Goal: Answer question/provide support

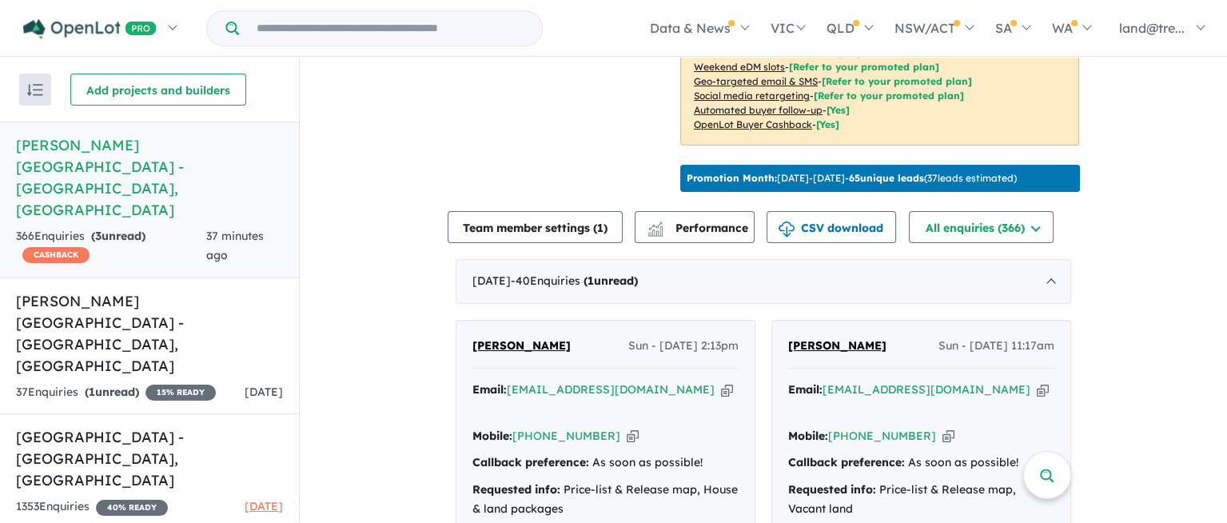
scroll to position [557, 0]
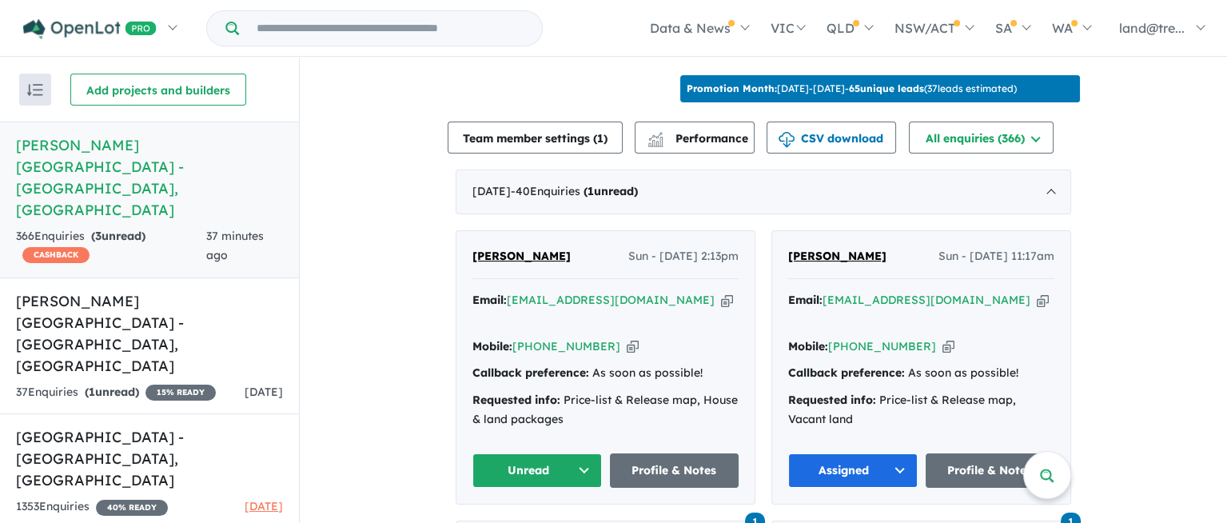
click at [577, 453] on button "Unread" at bounding box center [538, 470] width 130 height 34
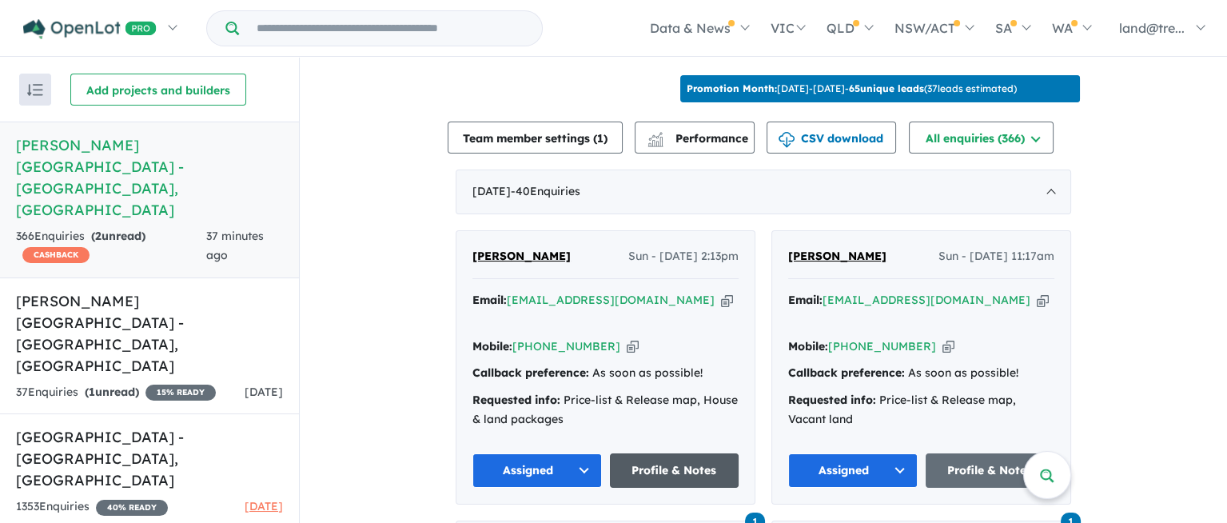
click at [654, 453] on link "Profile & Notes" at bounding box center [675, 470] width 130 height 34
click at [834, 339] on link "+61 437 206 551" at bounding box center [882, 346] width 108 height 14
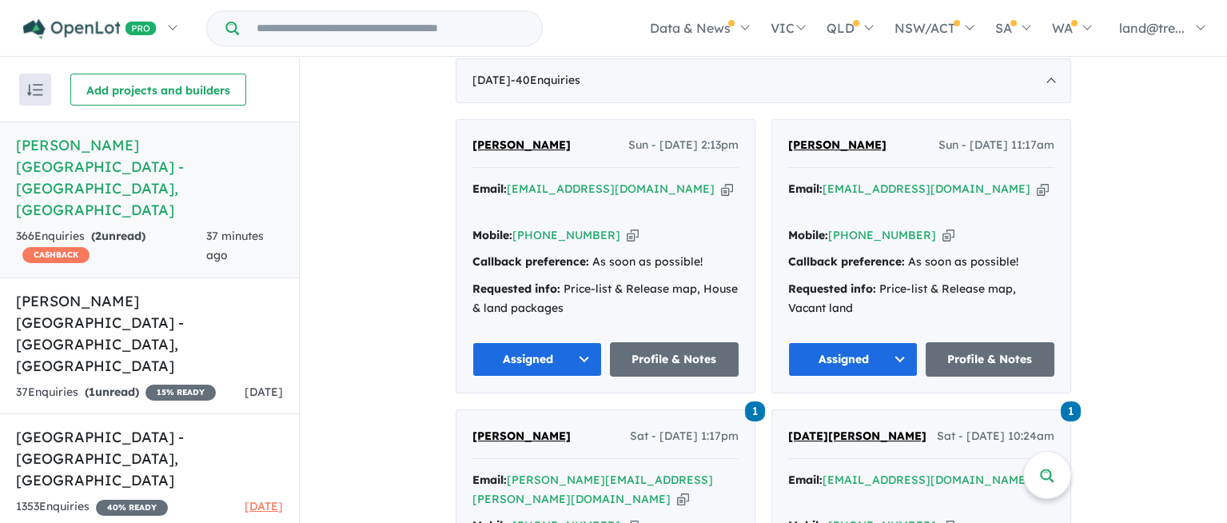
scroll to position [670, 0]
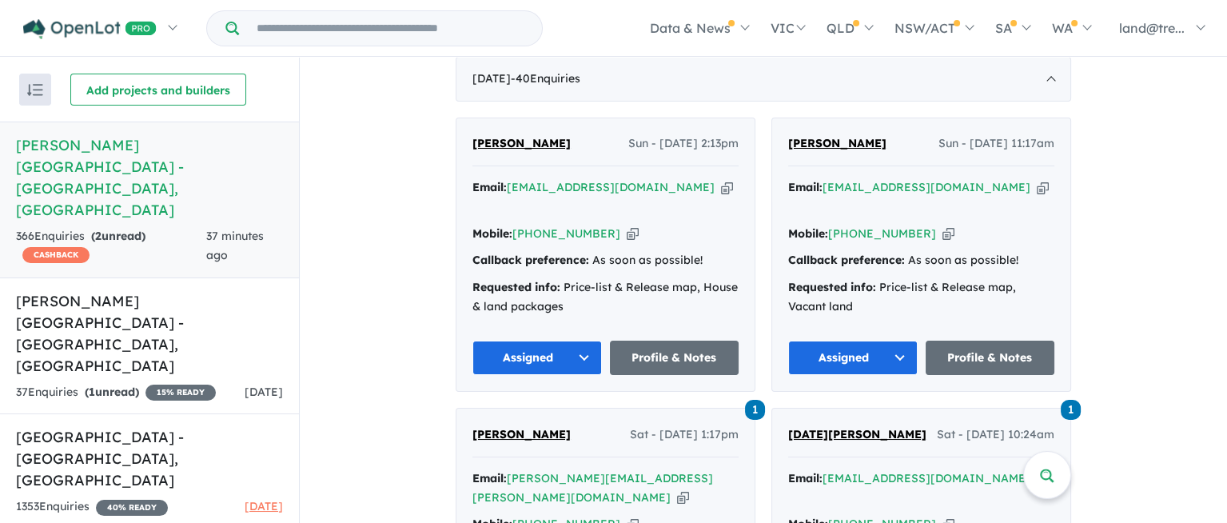
drag, startPoint x: 630, startPoint y: 38, endPoint x: 369, endPoint y: 99, distance: 268.6
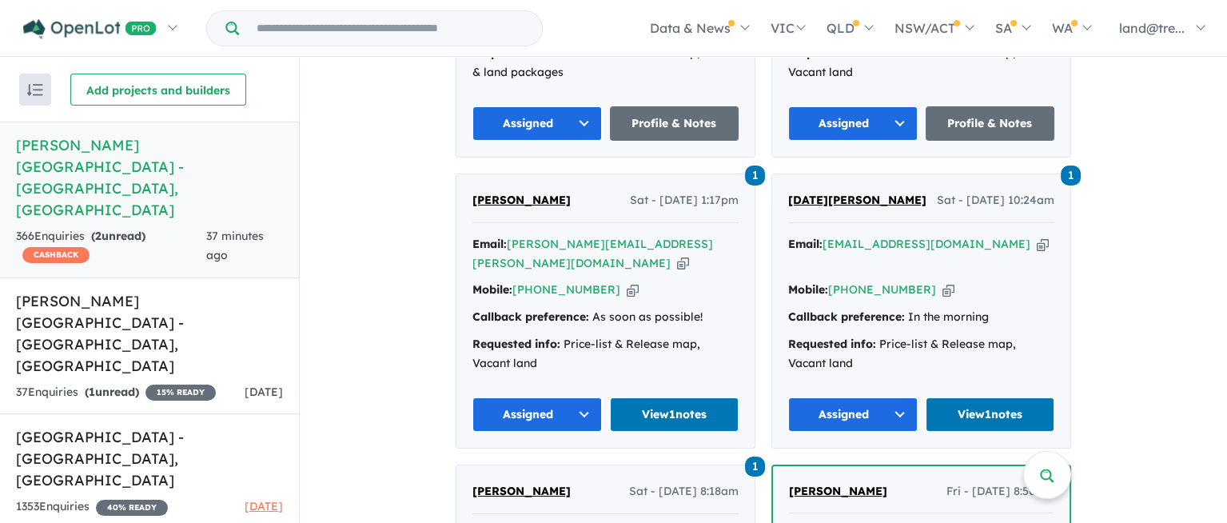
scroll to position [901, 0]
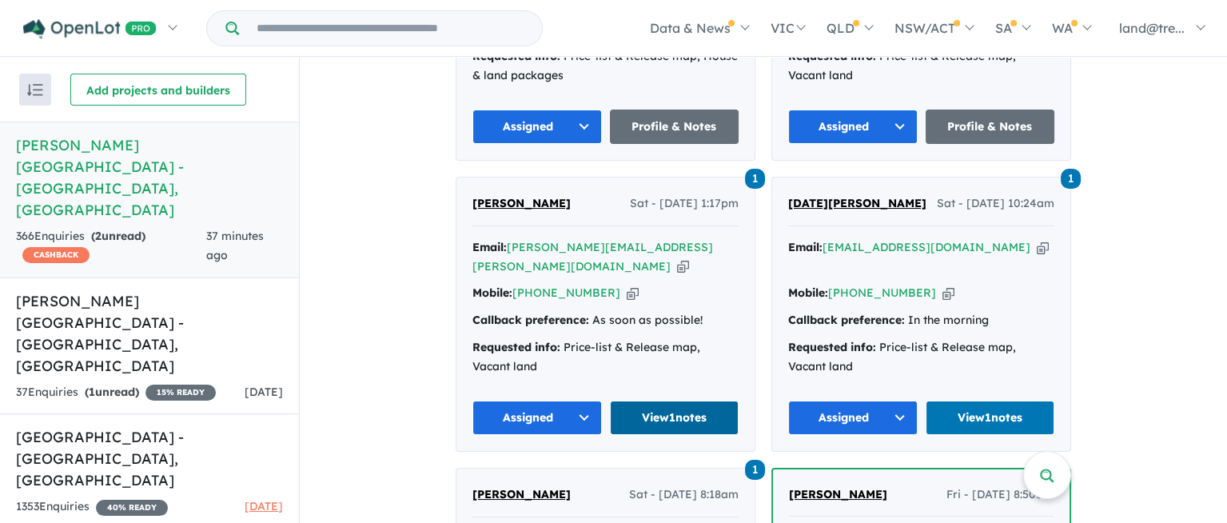
click at [660, 401] on link "View 1 notes" at bounding box center [675, 418] width 130 height 34
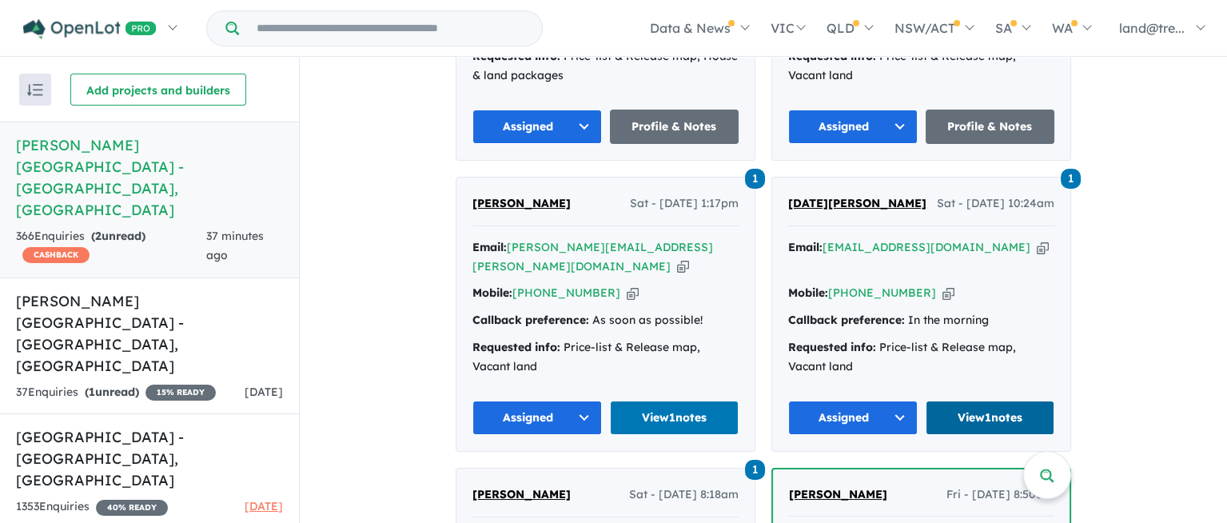
click at [989, 401] on link "View 1 notes" at bounding box center [991, 418] width 130 height 34
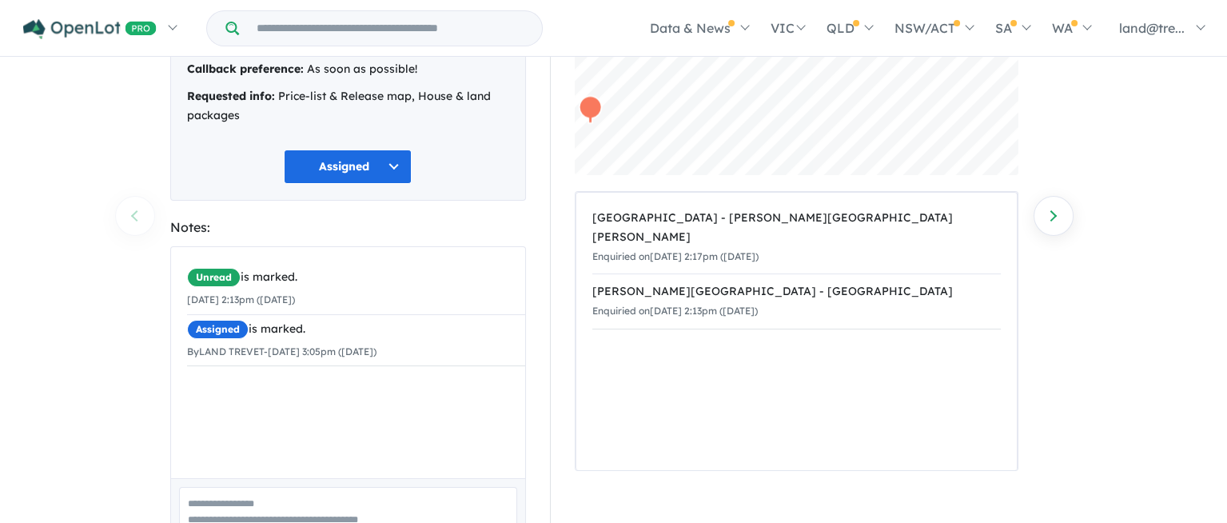
scroll to position [169, 0]
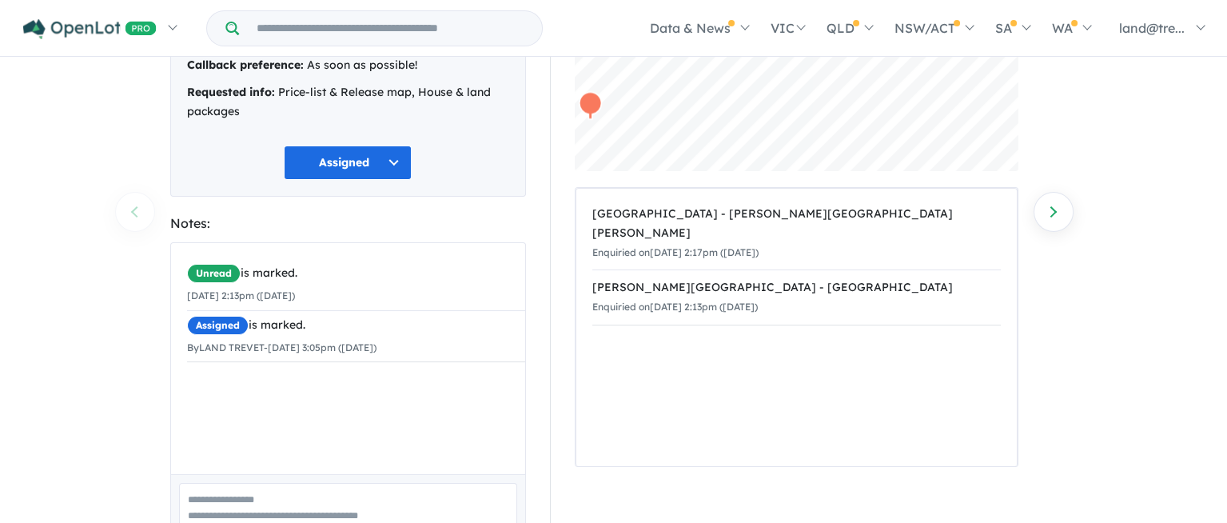
click at [217, 403] on div "Unread is marked. [DATE] 2:13pm ([DATE]) Assigned is marked. By LAND TREVET - […" at bounding box center [357, 367] width 373 height 249
click at [204, 217] on div "Notes:" at bounding box center [348, 224] width 356 height 22
click at [198, 384] on div "Unread is marked. 14/09/2025 2:13pm (Sunday) Assigned is marked. By LAND TREVET…" at bounding box center [357, 367] width 373 height 249
click at [199, 377] on div "Unread is marked. 14/09/2025 2:13pm (Sunday) Assigned is marked. By LAND TREVET…" at bounding box center [357, 311] width 373 height 136
click at [197, 382] on div "Unread is marked. 14/09/2025 2:13pm (Sunday) Assigned is marked. By LAND TREVET…" at bounding box center [357, 367] width 373 height 249
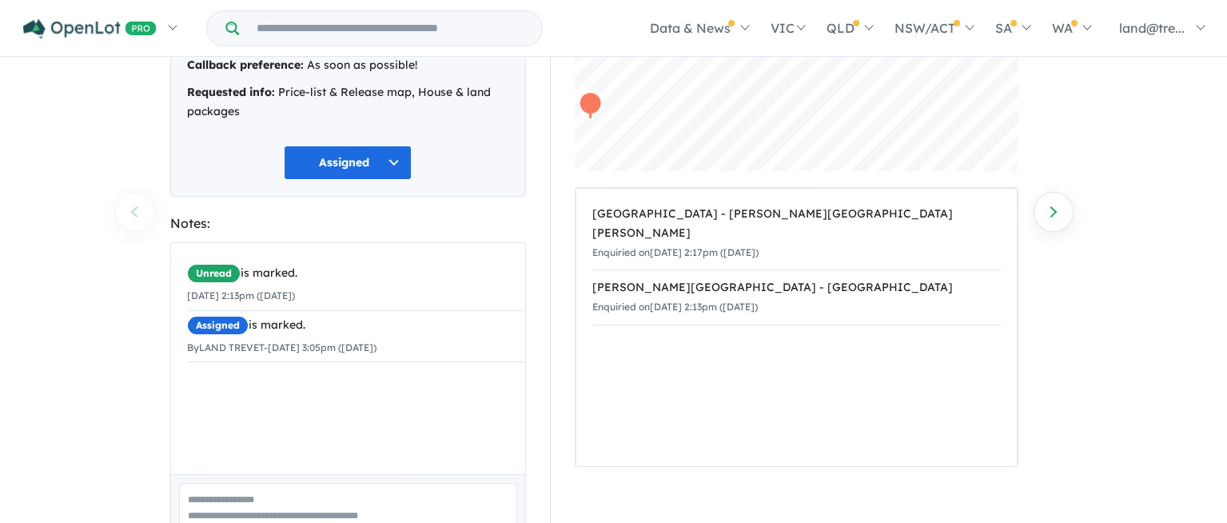
scroll to position [263, 0]
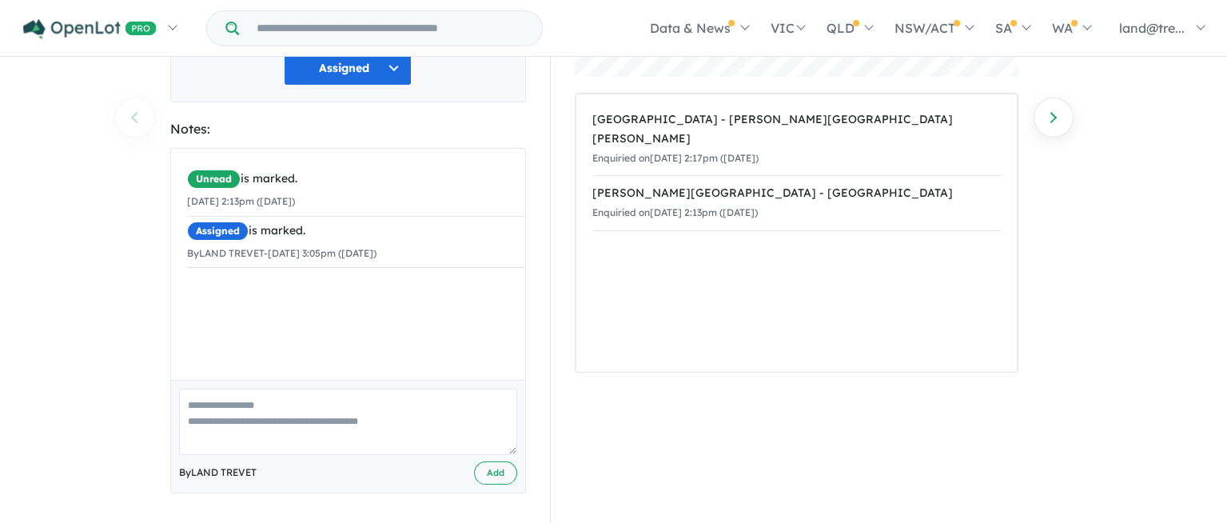
drag, startPoint x: 215, startPoint y: 408, endPoint x: 267, endPoint y: 469, distance: 80.0
click at [267, 469] on div "By LAND TREVET Add" at bounding box center [348, 472] width 338 height 23
click at [226, 405] on textarea at bounding box center [348, 422] width 338 height 66
type textarea "*"
click at [195, 401] on textarea "****" at bounding box center [348, 422] width 338 height 66
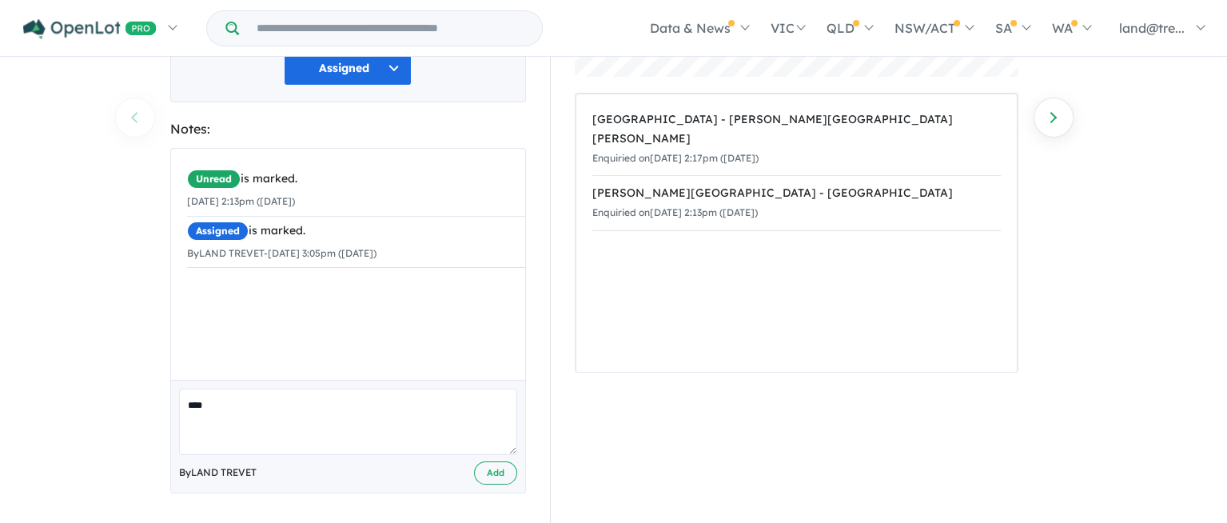
click at [225, 397] on textarea "****" at bounding box center [348, 422] width 338 height 66
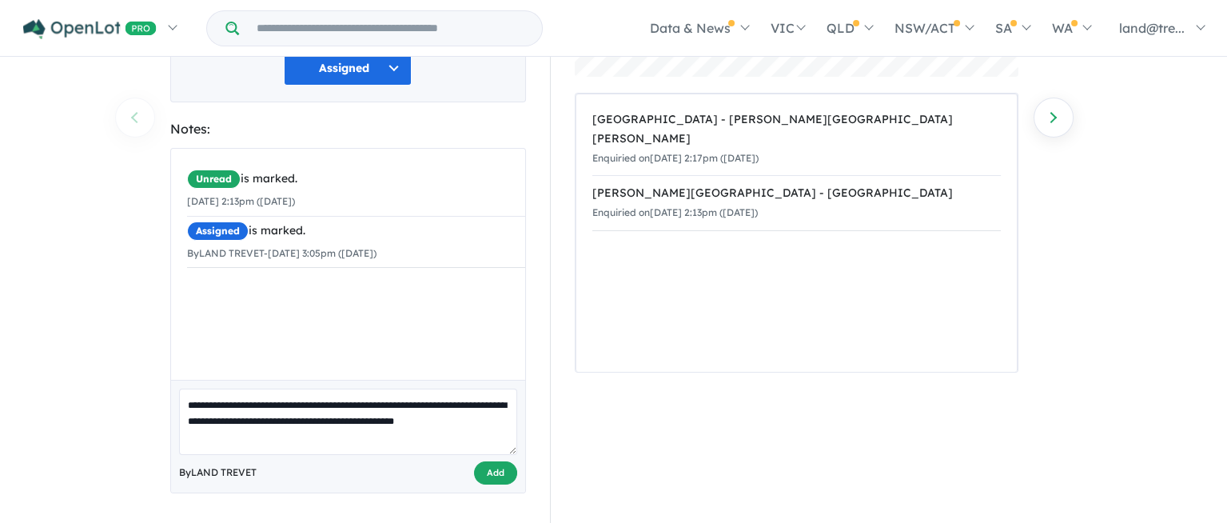
type textarea "**********"
click at [492, 467] on button "Add" at bounding box center [495, 472] width 43 height 23
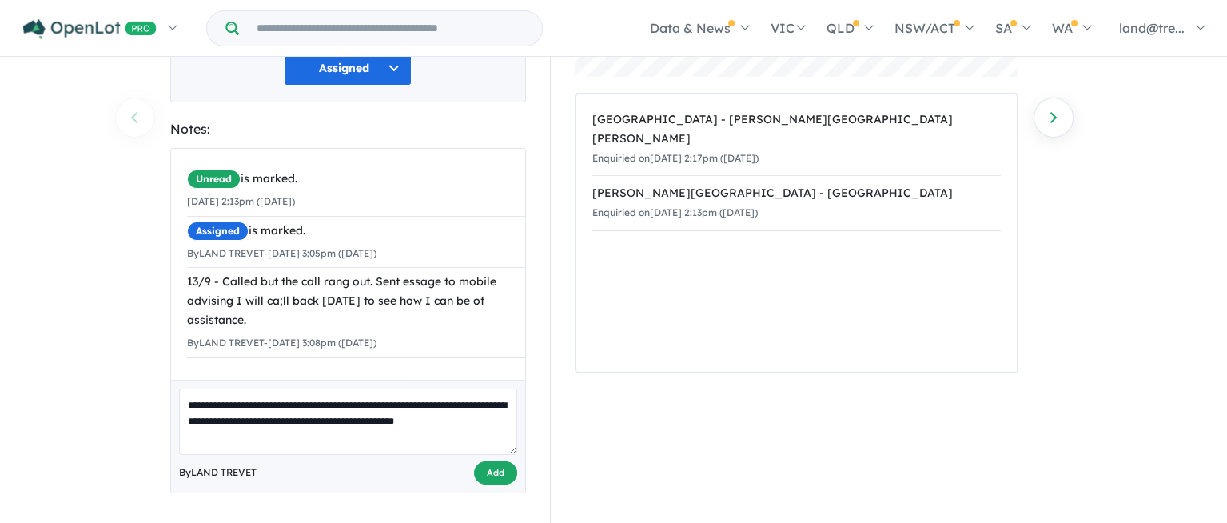
scroll to position [58, 0]
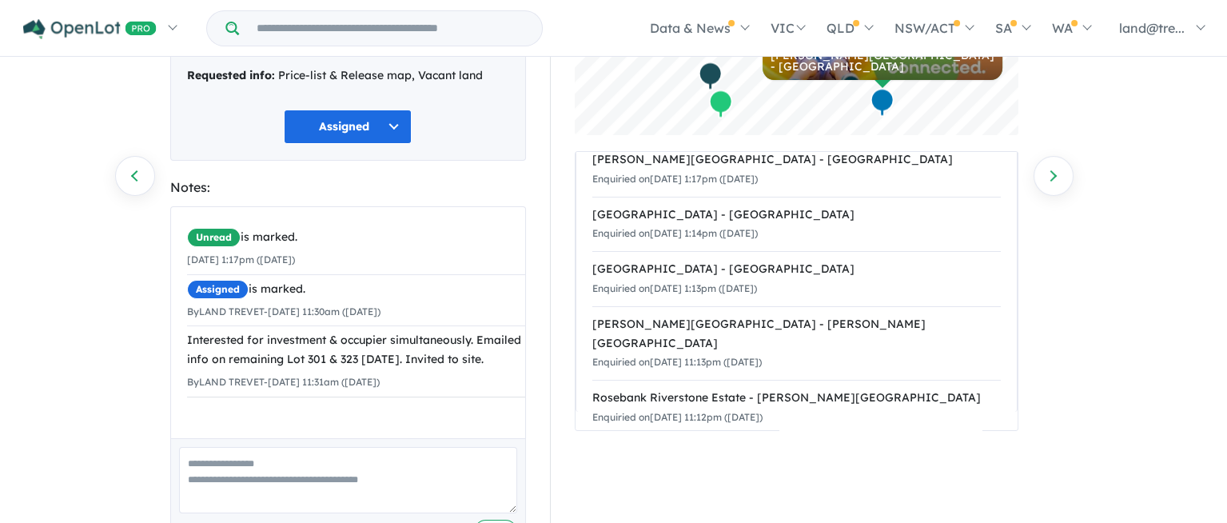
scroll to position [205, 0]
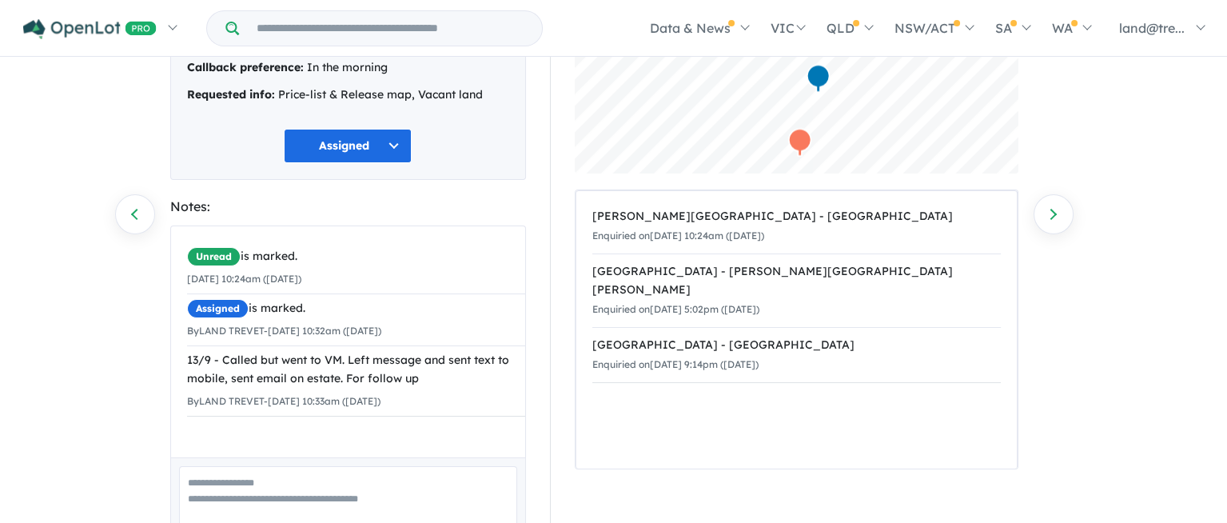
scroll to position [168, 0]
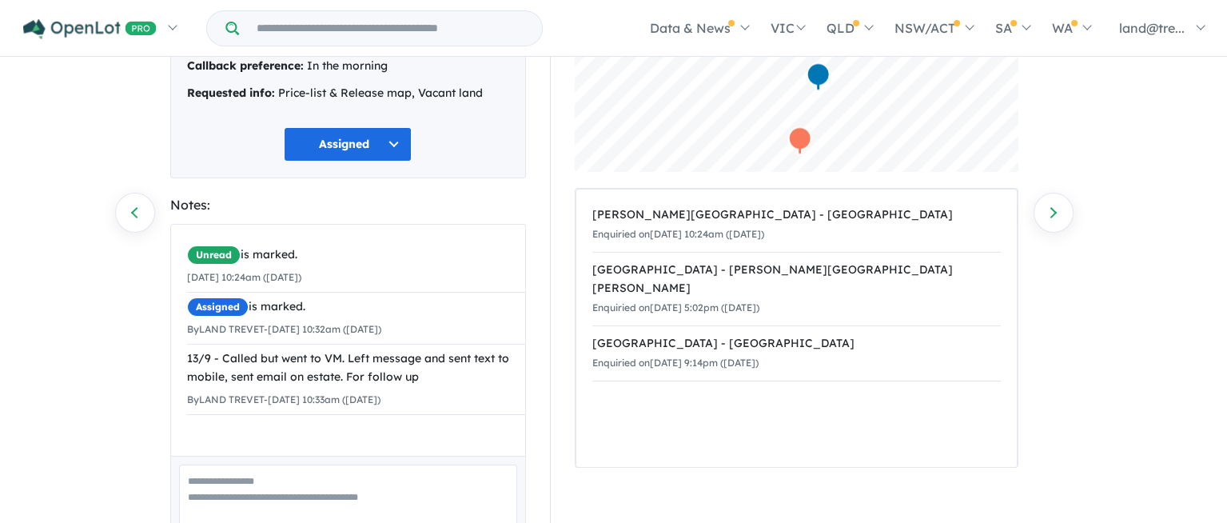
click at [306, 71] on div "Callback preference: In the morning" at bounding box center [348, 66] width 322 height 19
